Goal: Find specific page/section: Find specific page/section

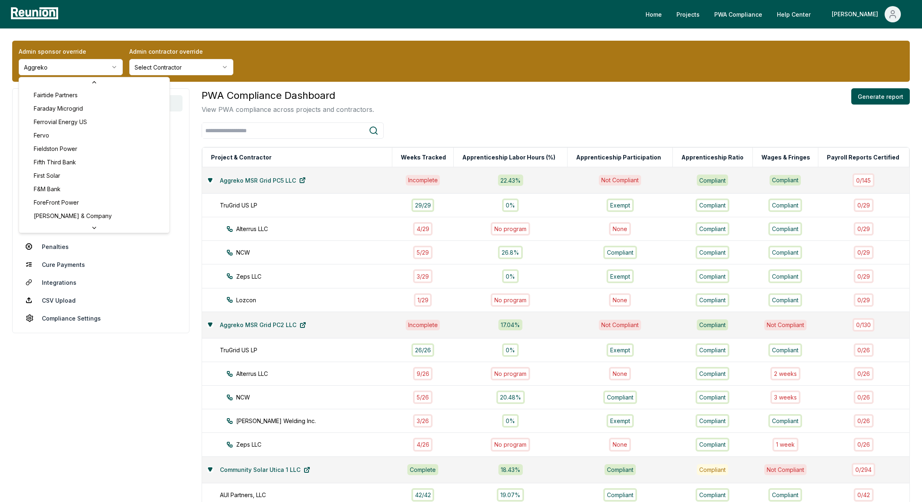
scroll to position [1248, 0]
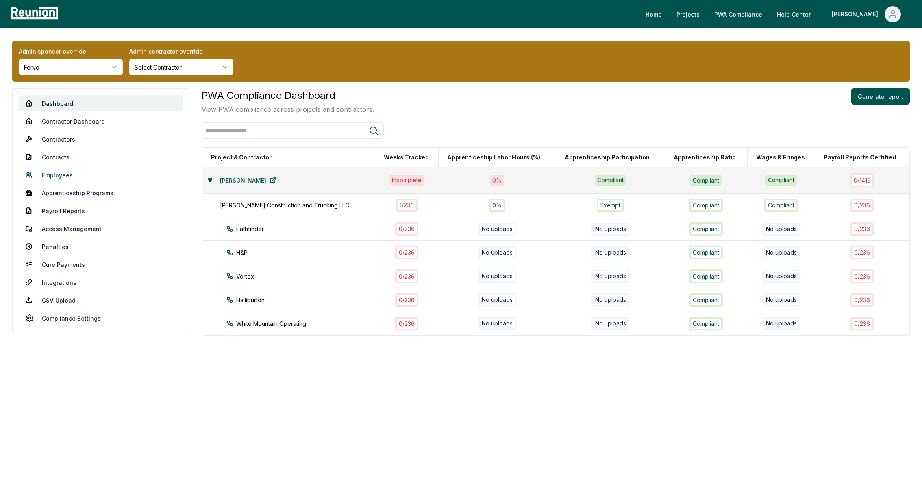
click at [67, 176] on link "Employees" at bounding box center [100, 175] width 163 height 16
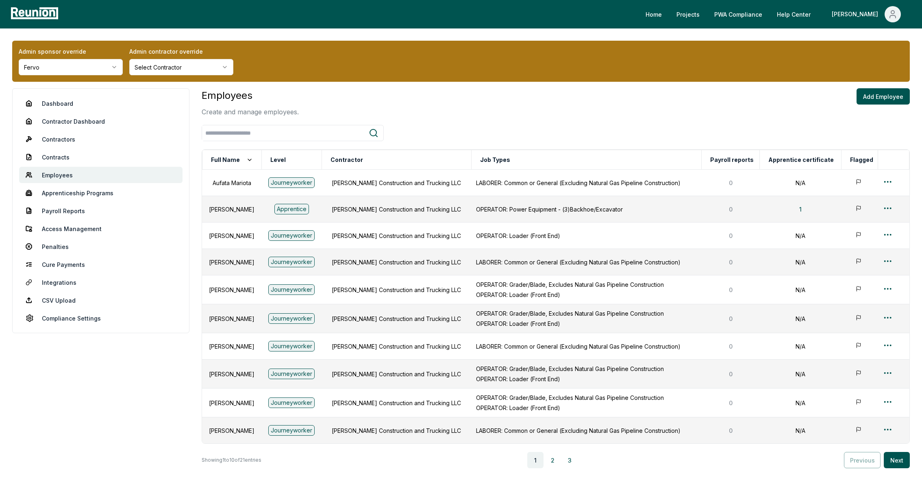
scroll to position [42, 0]
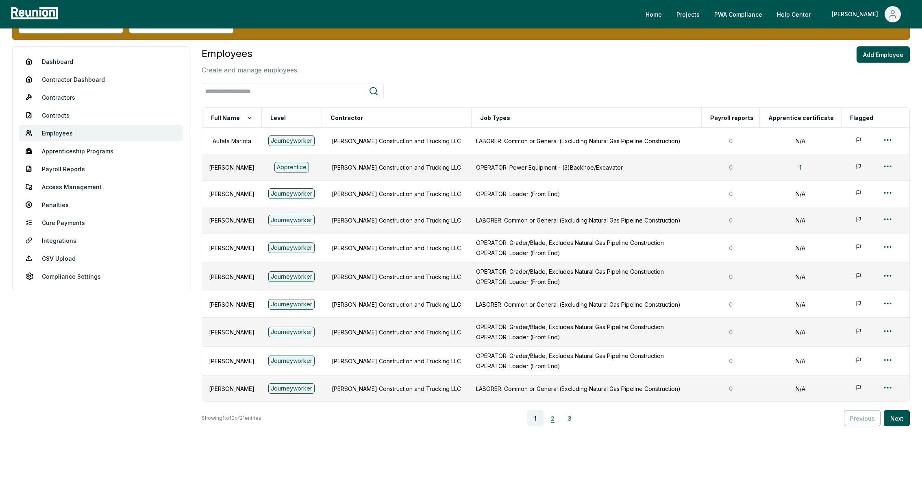
click at [557, 416] on button "2" at bounding box center [552, 418] width 16 height 16
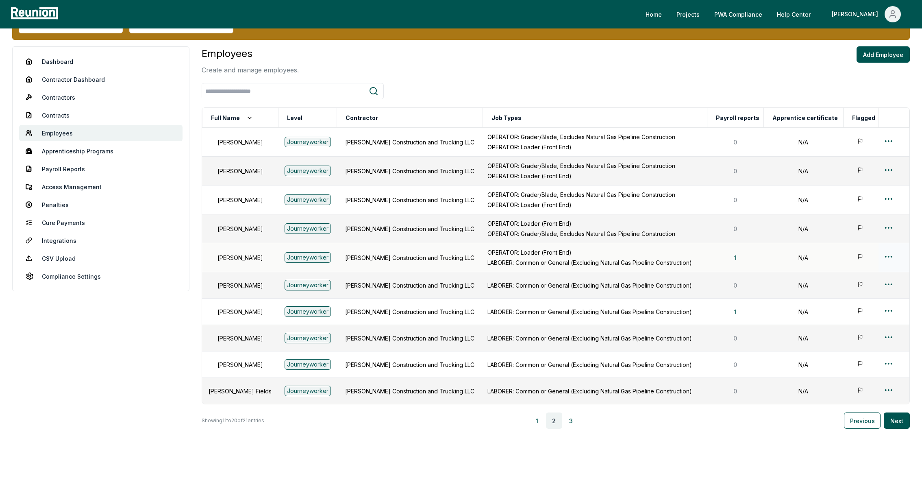
scroll to position [44, 0]
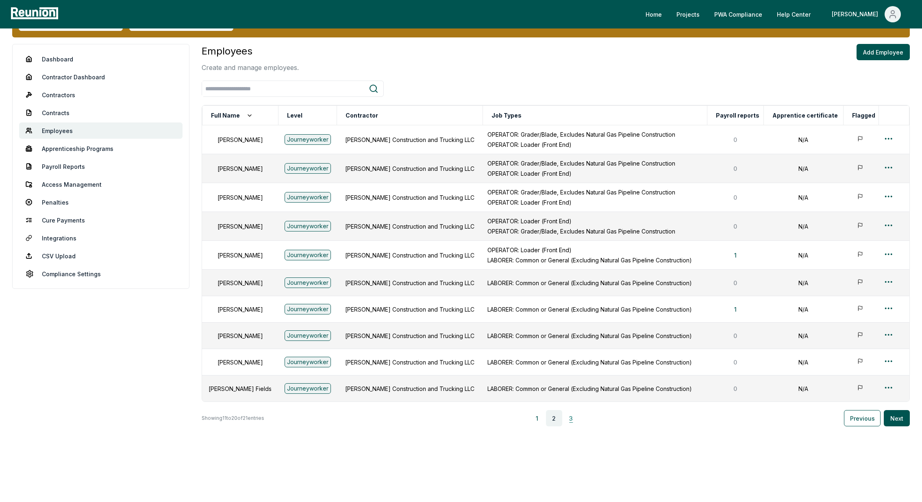
click at [569, 417] on button "3" at bounding box center [571, 418] width 16 height 16
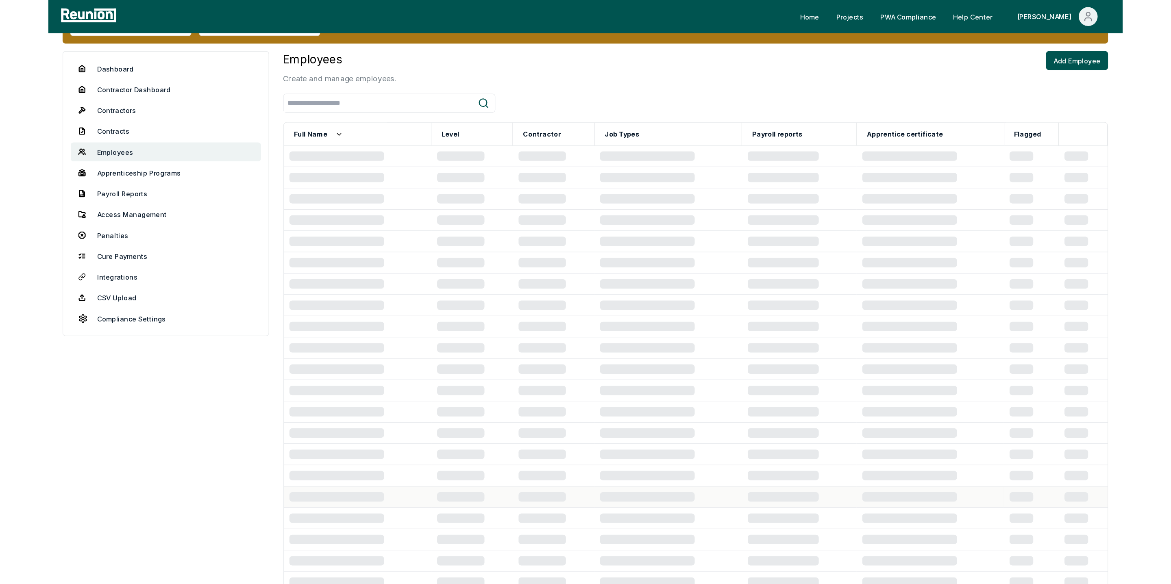
scroll to position [0, 0]
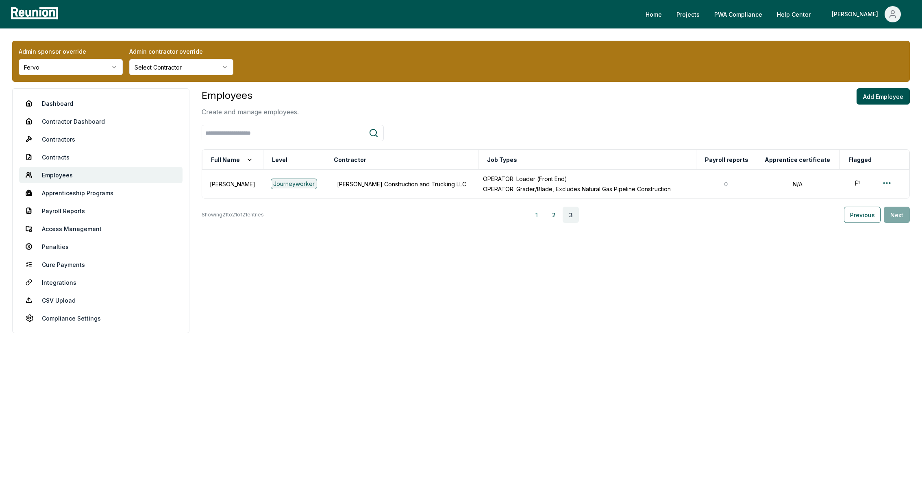
click at [536, 221] on button "1" at bounding box center [536, 215] width 16 height 16
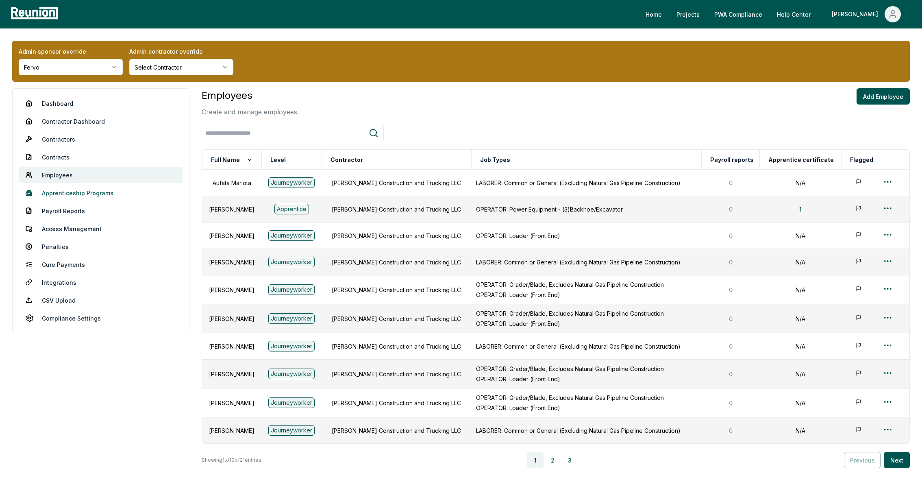
click at [85, 191] on link "Apprenticeship Programs" at bounding box center [100, 193] width 163 height 16
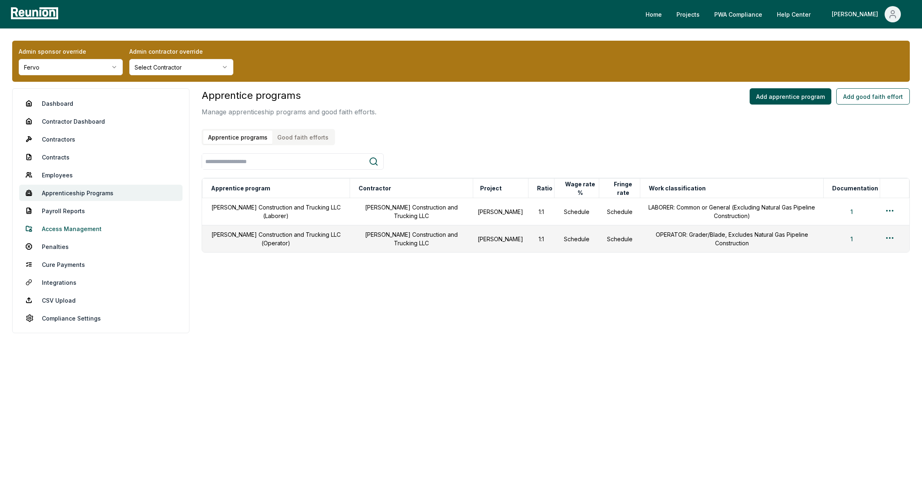
click at [64, 226] on link "Access Management" at bounding box center [100, 228] width 163 height 16
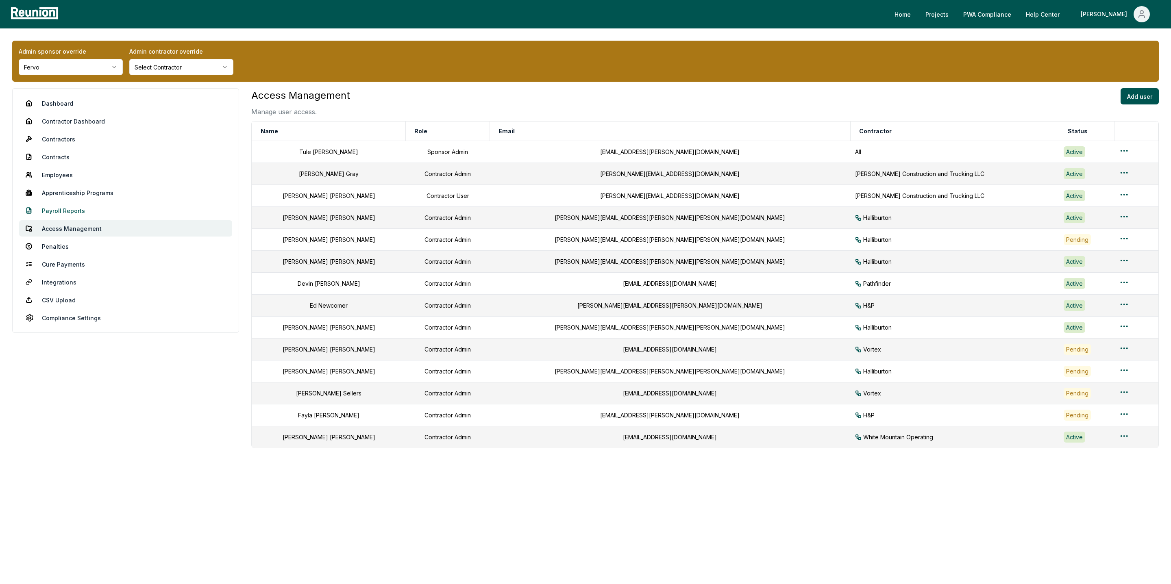
click at [73, 209] on link "Payroll Reports" at bounding box center [125, 210] width 213 height 16
